Goal: Obtain resource: Download file/media

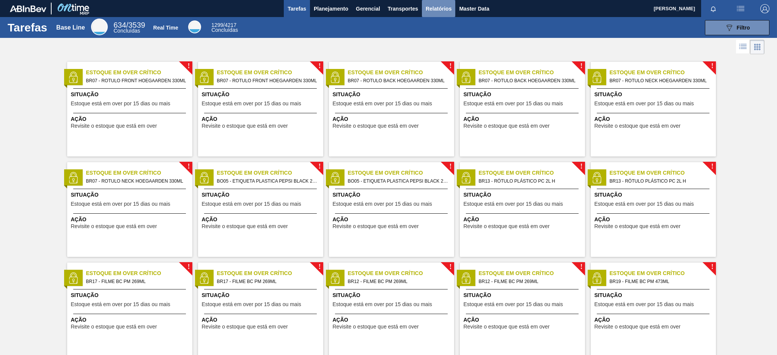
click at [443, 15] on button "Relatórios" at bounding box center [438, 8] width 33 height 17
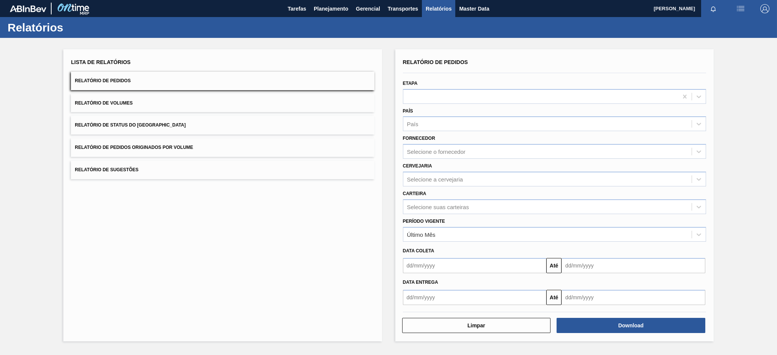
click at [289, 145] on button "Relatório de Pedidos Originados por Volume" at bounding box center [222, 147] width 303 height 19
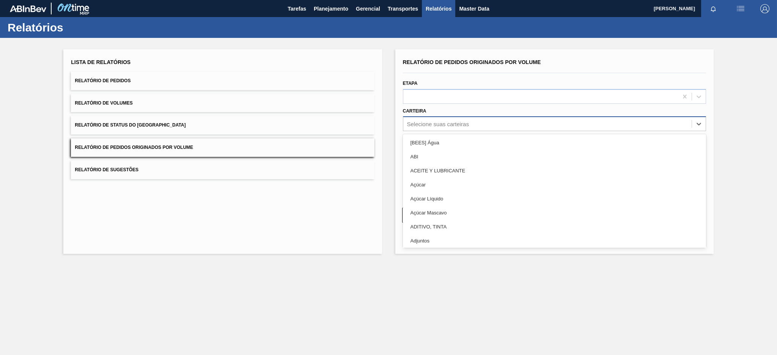
click at [425, 126] on div "Selecione suas carteiras" at bounding box center [438, 124] width 62 height 6
type input "aç"
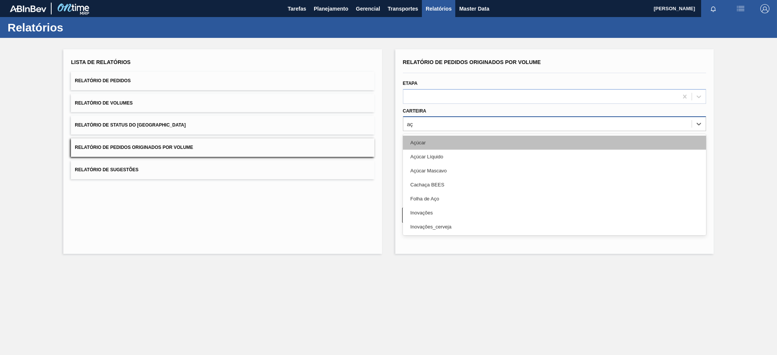
click at [429, 139] on div "Açúcar" at bounding box center [554, 143] width 303 height 14
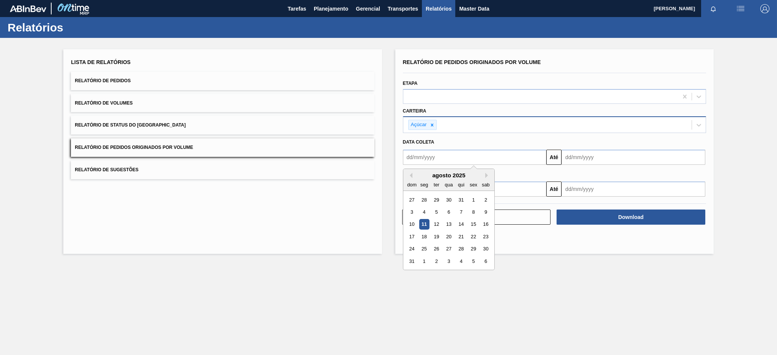
click at [434, 160] on input "text" at bounding box center [475, 157] width 144 height 15
click at [411, 176] on button "Previous Month" at bounding box center [409, 175] width 5 height 5
click at [414, 214] on div "6" at bounding box center [412, 212] width 10 height 10
type input "[DATE]"
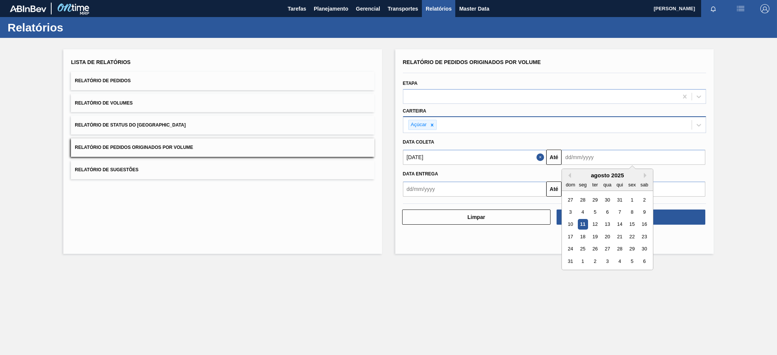
click at [593, 157] on input "text" at bounding box center [633, 157] width 144 height 15
click at [580, 223] on div "11" at bounding box center [583, 225] width 10 height 10
type input "[DATE]"
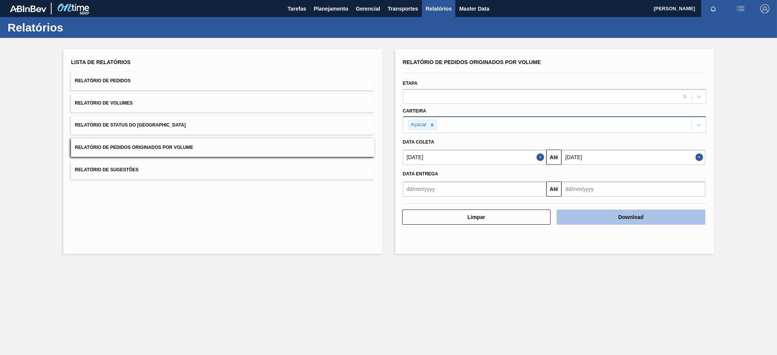
click at [588, 219] on button "Download" at bounding box center [630, 217] width 149 height 15
click at [430, 125] on icon at bounding box center [431, 125] width 5 height 5
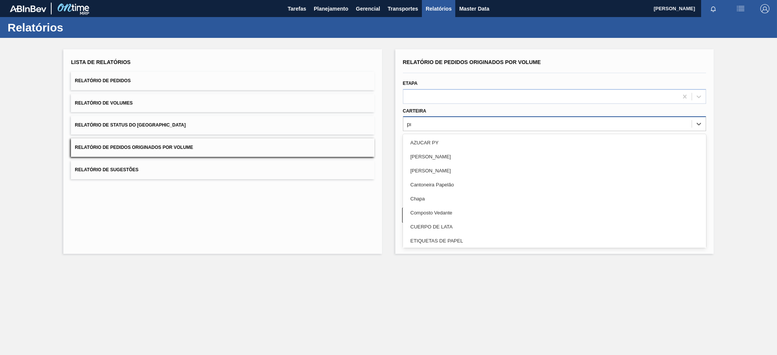
type input "pre"
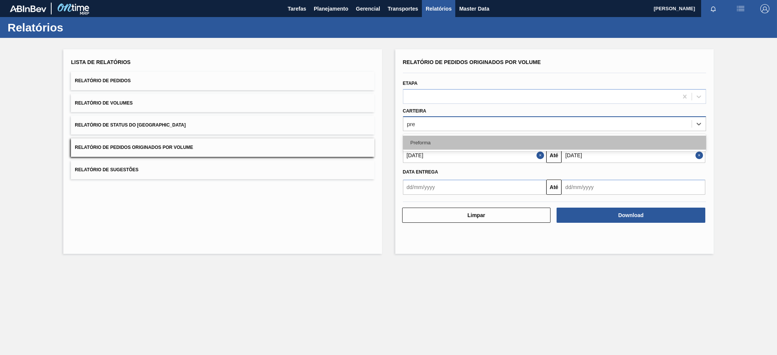
click at [426, 148] on div "Preforma" at bounding box center [554, 143] width 303 height 14
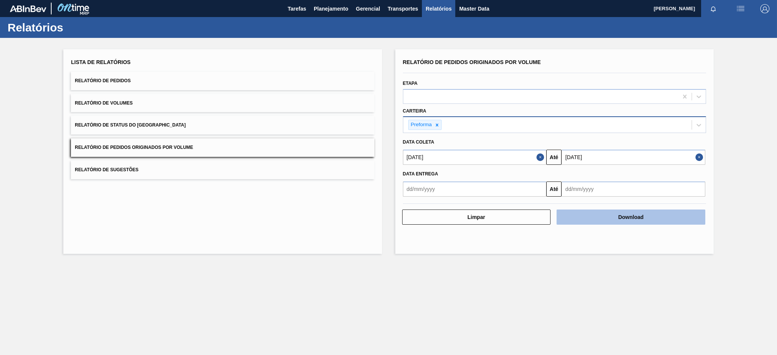
click at [605, 217] on button "Download" at bounding box center [630, 217] width 149 height 15
click at [610, 213] on button "Download" at bounding box center [630, 217] width 149 height 15
